Goal: Information Seeking & Learning: Learn about a topic

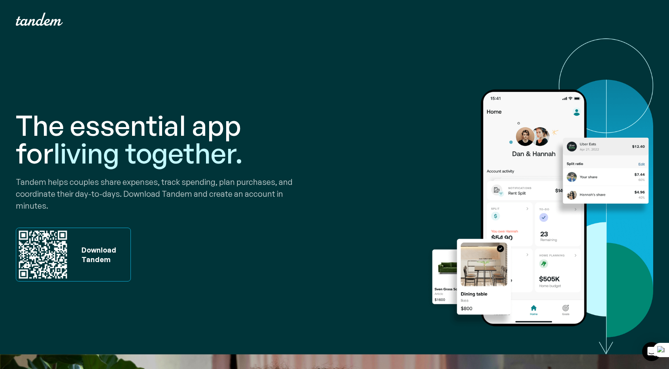
click at [30, 20] on img "home" at bounding box center [39, 19] width 47 height 13
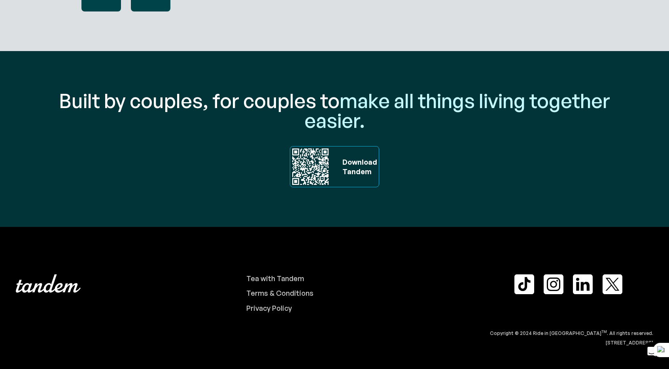
scroll to position [2658, 0]
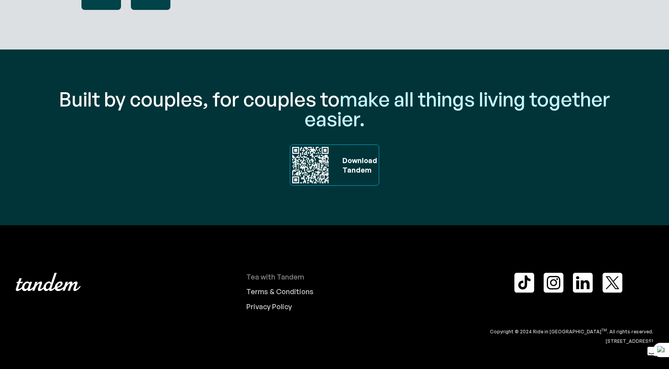
click at [266, 276] on div "Tea with Tandem" at bounding box center [275, 277] width 58 height 9
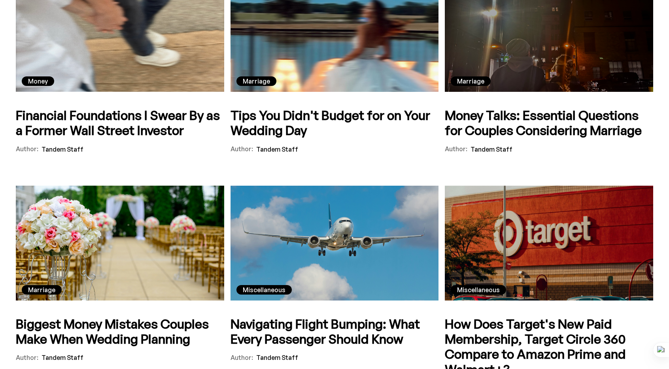
scroll to position [2057, 0]
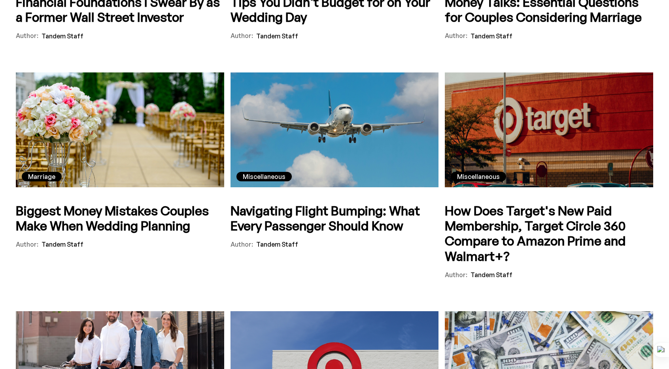
click at [364, 214] on h5 "Navigating Flight Bumping: What Every Passenger Should Know" at bounding box center [335, 218] width 208 height 30
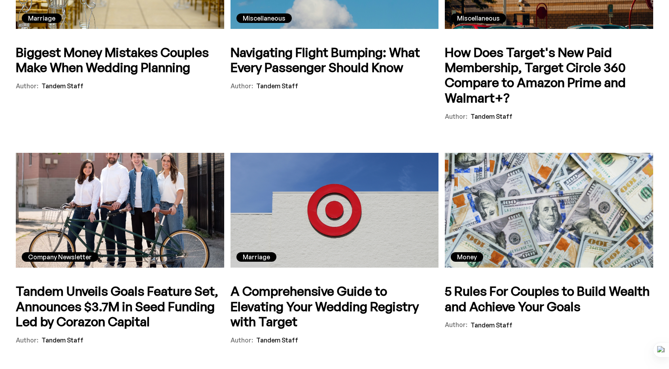
scroll to position [2453, 0]
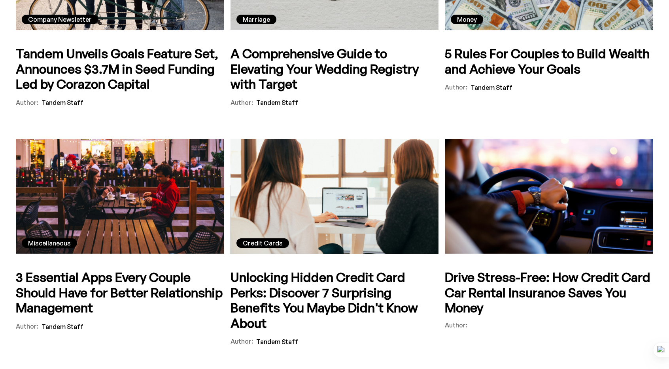
click at [122, 271] on h5 "3 Essential Apps Every Couple Should Have for Better Relationship Management" at bounding box center [120, 291] width 208 height 45
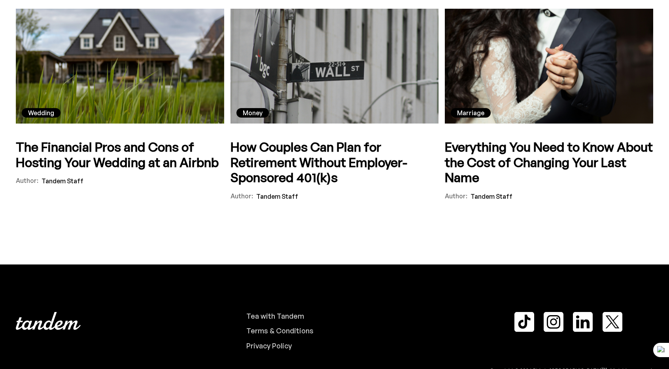
scroll to position [1438, 0]
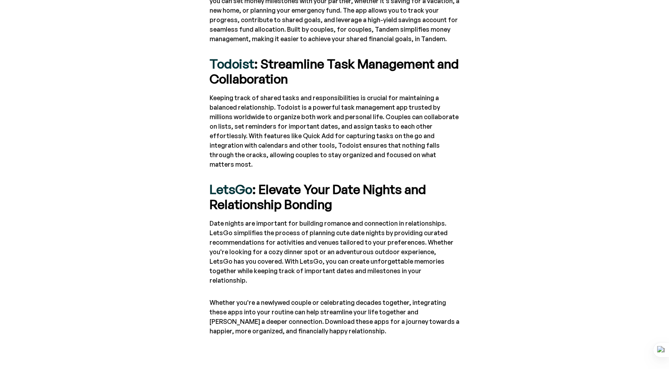
scroll to position [554, 0]
